Goal: Use online tool/utility: Use online tool/utility

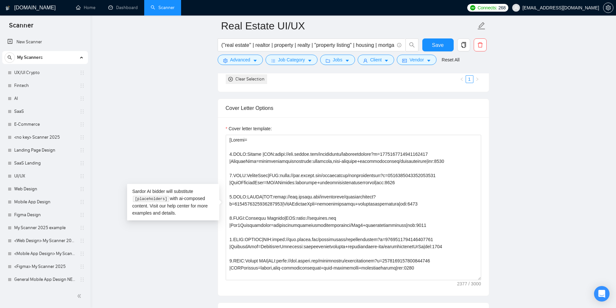
scroll to position [291, 0]
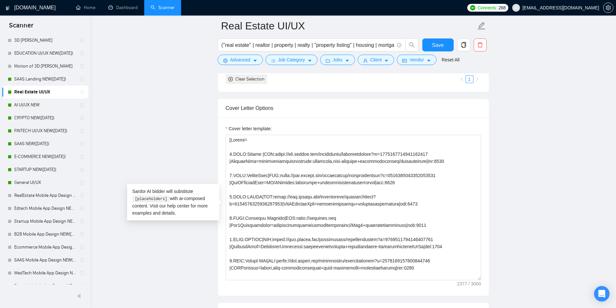
click at [513, 107] on main "Real Estate UI/UX (''real estate'' | realtor | property | realty | "property li…" at bounding box center [353, 218] width 505 height 1743
click at [540, 92] on main "Real Estate UI/UX (''real estate'' | realtor | property | realty | "property li…" at bounding box center [353, 218] width 505 height 1743
click at [529, 114] on main "Real Estate UI/UX (''real estate'' | realtor | property | realty | "property li…" at bounding box center [353, 218] width 505 height 1743
drag, startPoint x: 540, startPoint y: 108, endPoint x: 535, endPoint y: 109, distance: 4.5
click at [535, 109] on main "Real Estate UI/UX (''real estate'' | realtor | property | realty | "property li…" at bounding box center [353, 218] width 505 height 1743
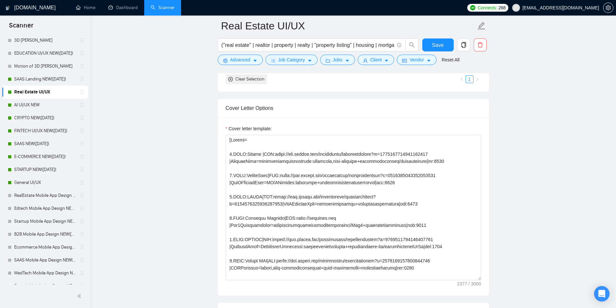
click at [535, 109] on main "Real Estate UI/UX (''real estate'' | realtor | property | realty | "property li…" at bounding box center [353, 218] width 505 height 1743
click at [539, 109] on main "Real Estate UI/UX (''real estate'' | realtor | property | realty | "property li…" at bounding box center [353, 218] width 505 height 1743
drag, startPoint x: 553, startPoint y: 127, endPoint x: 556, endPoint y: 126, distance: 3.5
click at [554, 128] on main "Real Estate UI/UX (''real estate'' | realtor | property | realty | "property li…" at bounding box center [353, 218] width 505 height 1743
drag, startPoint x: 562, startPoint y: 131, endPoint x: 543, endPoint y: 128, distance: 18.9
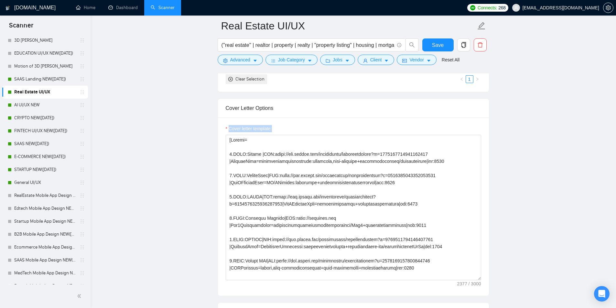
click at [558, 129] on main "Real Estate UI/UX (''real estate'' | realtor | property | realty | "property li…" at bounding box center [353, 218] width 505 height 1743
click at [538, 129] on main "Real Estate UI/UX (''real estate'' | realtor | property | realty | "property li…" at bounding box center [353, 218] width 505 height 1743
drag, startPoint x: 542, startPoint y: 121, endPoint x: 535, endPoint y: 123, distance: 8.3
click at [537, 123] on main "Real Estate UI/UX (''real estate'' | realtor | property | realty | "property li…" at bounding box center [353, 218] width 505 height 1743
drag, startPoint x: 524, startPoint y: 126, endPoint x: 525, endPoint y: 108, distance: 17.5
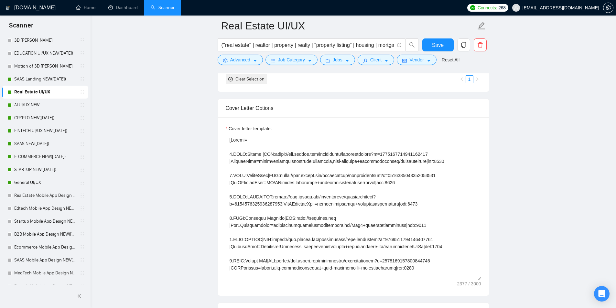
click at [524, 124] on main "Real Estate UI/UX (''real estate'' | realtor | property | realty | "property li…" at bounding box center [353, 218] width 505 height 1743
click at [525, 105] on main "Real Estate UI/UX (''real estate'' | realtor | property | realty | "property li…" at bounding box center [353, 218] width 505 height 1743
click at [519, 150] on main "Real Estate UI/UX (''real estate'' | realtor | property | realty | "property li…" at bounding box center [353, 218] width 505 height 1743
click at [534, 106] on main "Real Estate UI/UX (''real estate'' | realtor | property | realty | "property li…" at bounding box center [353, 218] width 505 height 1743
click at [537, 123] on main "Real Estate UI/UX (''real estate'' | realtor | property | realty | "property li…" at bounding box center [353, 218] width 505 height 1743
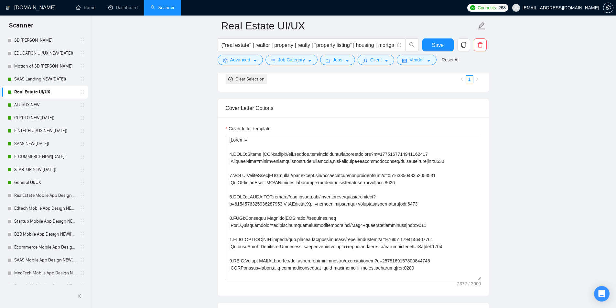
click at [540, 125] on main "Real Estate UI/UX (''real estate'' | realtor | property | realty | "property li…" at bounding box center [353, 218] width 505 height 1743
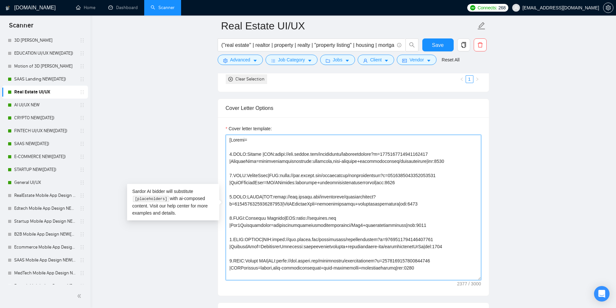
drag, startPoint x: 268, startPoint y: 153, endPoint x: 428, endPoint y: 154, distance: 160.0
click at [428, 154] on textarea "Cover letter template:" at bounding box center [353, 207] width 255 height 145
click at [232, 162] on textarea "Cover letter template:" at bounding box center [353, 207] width 255 height 145
drag, startPoint x: 231, startPoint y: 162, endPoint x: 417, endPoint y: 161, distance: 185.9
click at [417, 161] on textarea "Cover letter template:" at bounding box center [353, 207] width 255 height 145
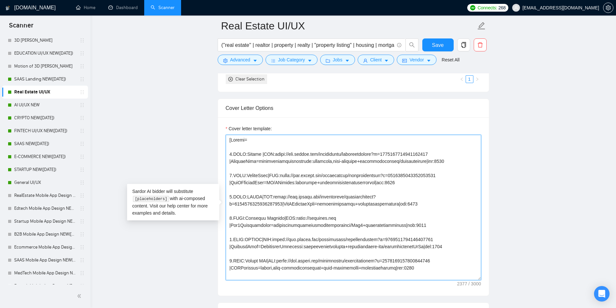
paste textarea "ifeee:CLNT:LPDesign:EmoResonant:IntroUsr:Crt+SchdDgtlMsgs:Vdo,Vce,Ph,Txt:PostPa…"
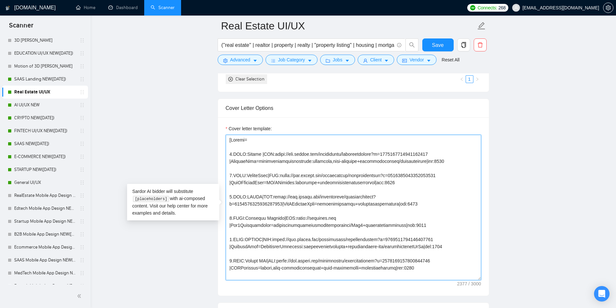
paste textarea "ifeee:CLNT:LPDesign:EmoResonant:IntroUsr:Crt+SchdDgtlMsgs:Vdo,Vce,Ph,Txt:PostPa…"
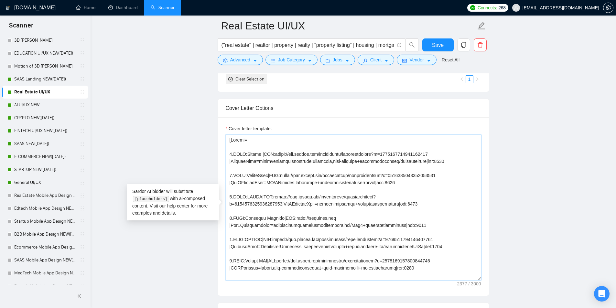
paste textarea "ifeee:CLNT:LPDesign:EmoResonant:IntroUsr:Crt+SchdDgtlMsgs:Vdo,Vce,Ph,Txt:PostPa…"
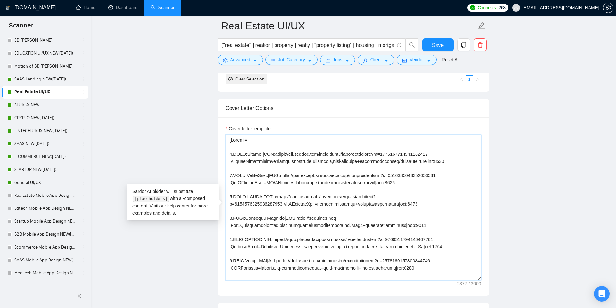
paste textarea "ifeee:CLNT:LPDesign:EmoResonant:IntroUsr:Crt+SchdDgtlMsgs:Vdo,Vce,Ph,Txt:PostPa…"
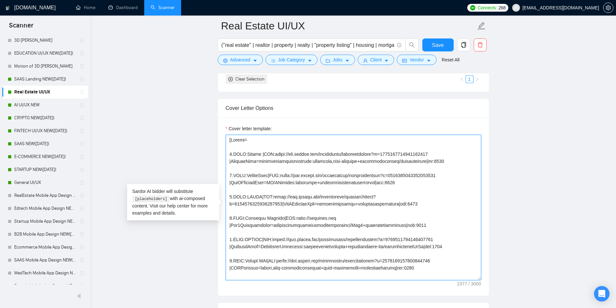
paste textarea "ifeee:CLNT:LPDesign:EmoResonant:IntroUsr:Crt+SchdDgtlMsgs:Vdo,Vce,Ph,Txt:PostPa…"
drag, startPoint x: 277, startPoint y: 176, endPoint x: 446, endPoint y: 174, distance: 168.4
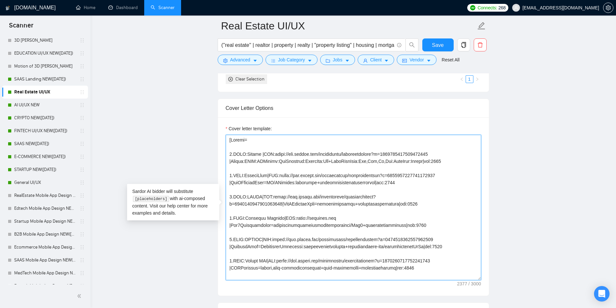
click at [446, 174] on textarea "Cover letter template:" at bounding box center [353, 207] width 255 height 145
drag, startPoint x: 231, startPoint y: 182, endPoint x: 365, endPoint y: 182, distance: 133.8
click at [365, 182] on textarea "Cover letter template:" at bounding box center [353, 207] width 255 height 145
paste textarea "LinguaSync:CLNT:AITransf:Biz-ClientInter:Goal:VisAppl+FuncPg:CommsRev:IncreaseC…"
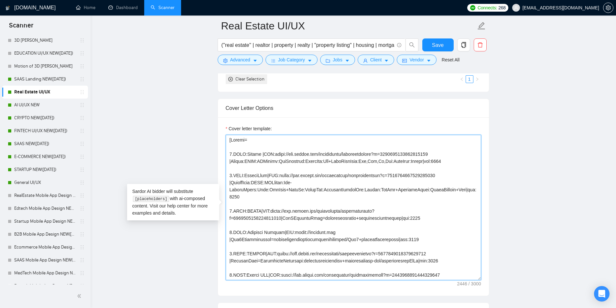
click at [230, 190] on textarea "Cover letter template:" at bounding box center [353, 207] width 255 height 145
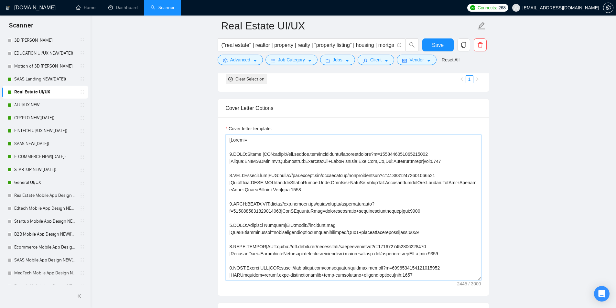
click at [350, 191] on textarea "Cover letter template:" at bounding box center [353, 207] width 255 height 145
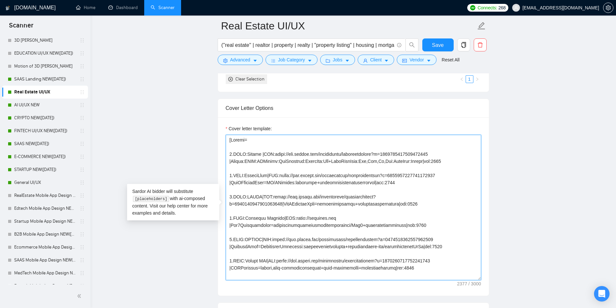
click at [322, 206] on textarea "Cover letter template:" at bounding box center [353, 207] width 255 height 145
drag, startPoint x: 231, startPoint y: 183, endPoint x: 365, endPoint y: 181, distance: 133.5
click at [365, 181] on textarea "Cover letter template:" at bounding box center [353, 207] width 255 height 145
paste textarea "LinguaSync:CLNT:AITransf:Biz-Client:VisPg:CommsRev:IncrClntInt:UsrFnd+AttrctDes…"
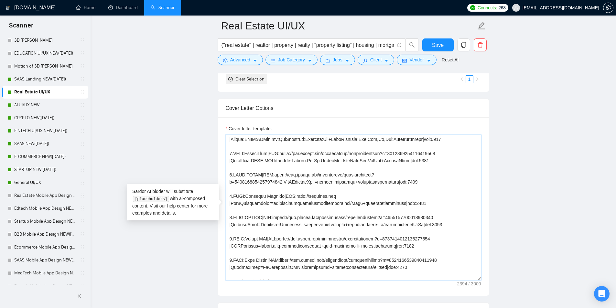
scroll to position [32, 0]
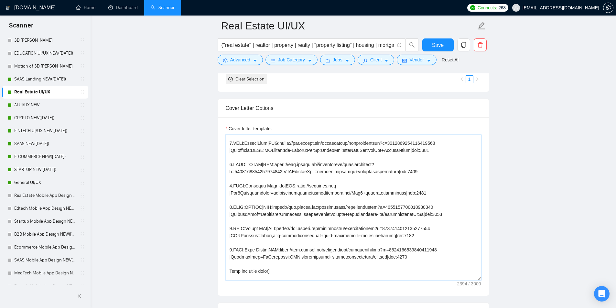
click at [269, 164] on textarea "Cover letter template:" at bounding box center [353, 207] width 255 height 145
drag, startPoint x: 270, startPoint y: 163, endPoint x: 281, endPoint y: 171, distance: 13.2
click at [281, 171] on textarea "Cover letter template:" at bounding box center [353, 207] width 255 height 145
click at [213, 146] on main "Real Estate UI/UX (''real estate'' | realtor | property | realty | "property li…" at bounding box center [353, 218] width 505 height 1743
click at [282, 177] on textarea "Cover letter template:" at bounding box center [353, 207] width 255 height 145
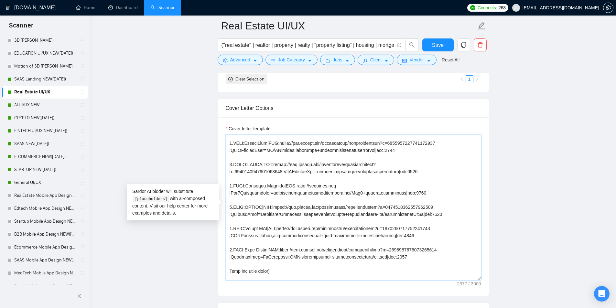
type textarea "[Folder= 1.CLNT:Lifeee |URL:[URL][DOMAIN_NAME] |Lifeee:CLNT:LPDesign:EmoResonan…"
drag, startPoint x: 345, startPoint y: 193, endPoint x: 395, endPoint y: 193, distance: 50.1
click at [395, 193] on textarea "Cover letter template:" at bounding box center [353, 207] width 255 height 145
click at [386, 192] on textarea "Cover letter template:" at bounding box center [353, 207] width 255 height 145
drag, startPoint x: 278, startPoint y: 143, endPoint x: 434, endPoint y: 142, distance: 155.8
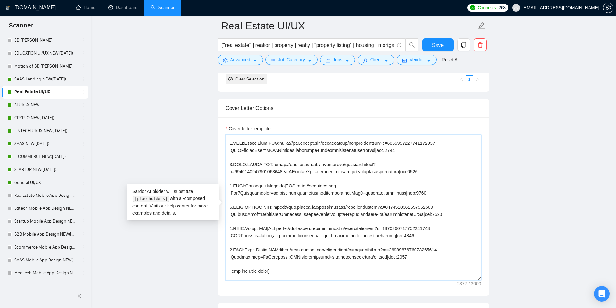
click at [434, 142] on textarea "Cover letter template:" at bounding box center [353, 207] width 255 height 145
